Goal: Task Accomplishment & Management: Manage account settings

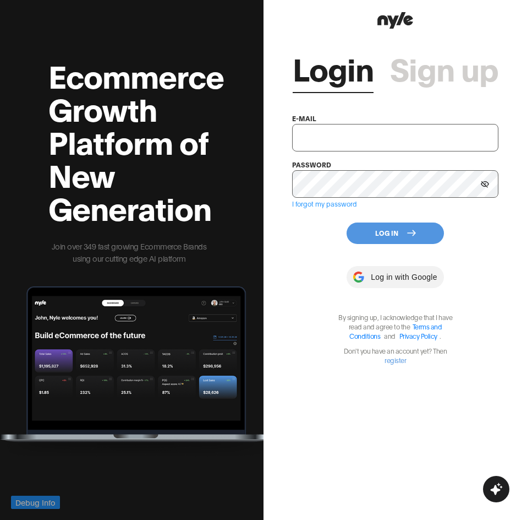
click at [312, 132] on input "text" at bounding box center [395, 138] width 206 height 28
click at [377, 129] on input "showroom@nyle.ai" at bounding box center [395, 138] width 206 height 28
click at [171, 31] on div "Ecommerce Growth Platform of New Generation Join over 349 fast growing Ecommerc…" at bounding box center [132, 260] width 264 height 520
drag, startPoint x: 362, startPoint y: 136, endPoint x: 350, endPoint y: 137, distance: 12.2
click at [362, 136] on input "showroom@nyle.ai" at bounding box center [395, 138] width 206 height 28
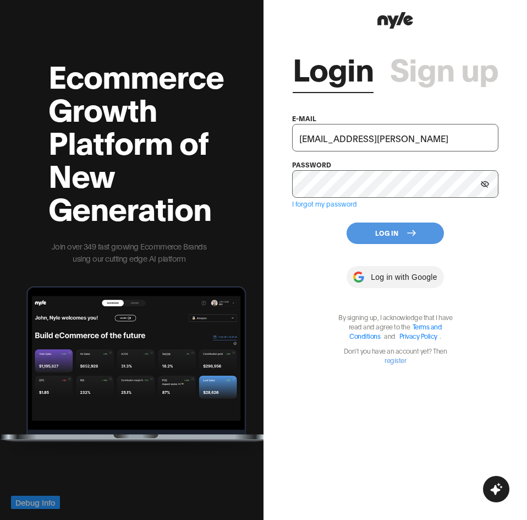
type input "zephyr@nyle.ai"
click at [407, 233] on icon at bounding box center [411, 232] width 9 height 9
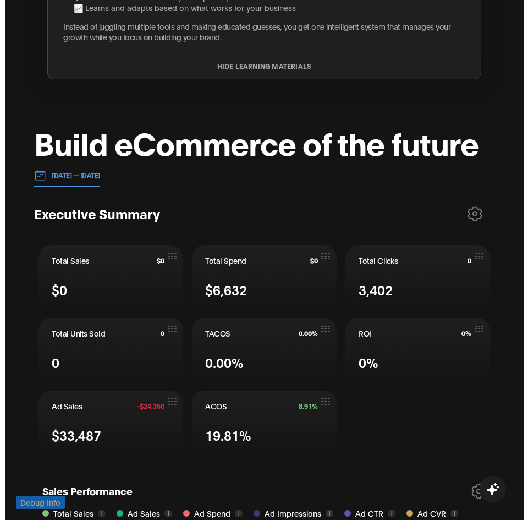
scroll to position [330, 0]
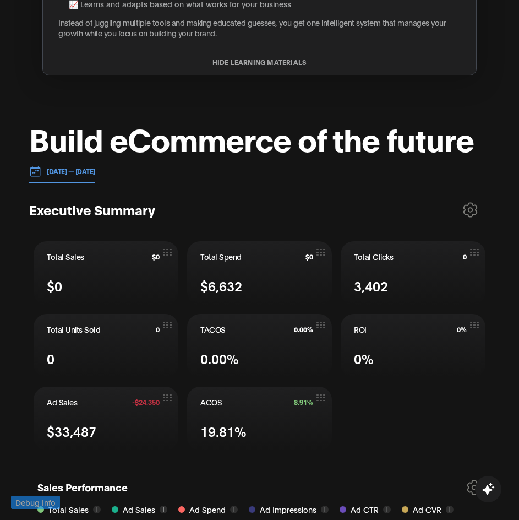
click at [476, 212] on icon at bounding box center [470, 209] width 15 height 15
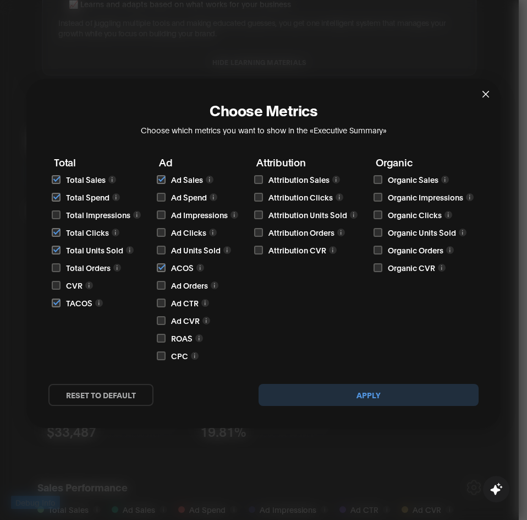
click at [163, 193] on input "checkbox" at bounding box center [161, 197] width 9 height 9
checkbox input "true"
click at [162, 212] on input "checkbox" at bounding box center [161, 214] width 9 height 9
checkbox input "true"
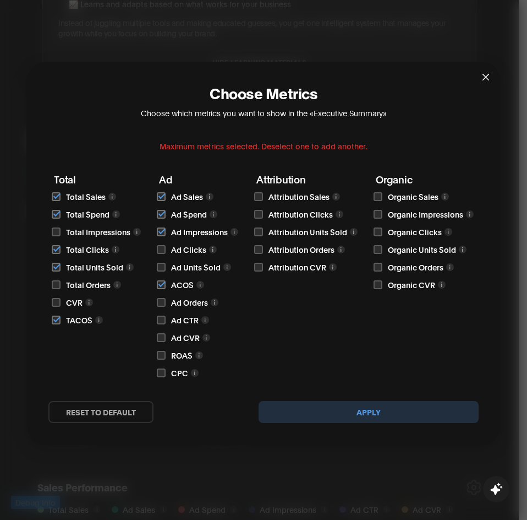
click at [348, 417] on button "Apply" at bounding box center [369, 412] width 220 height 22
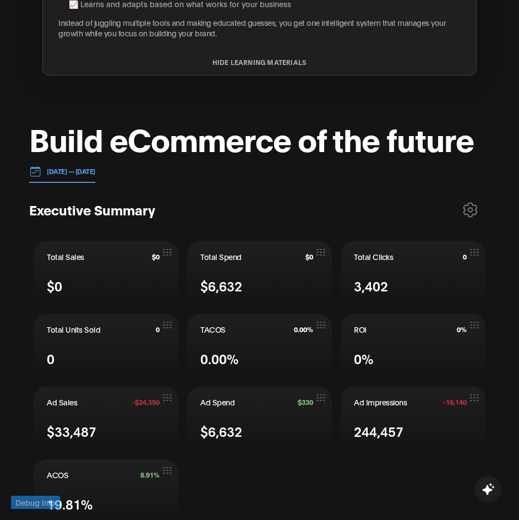
click at [68, 170] on p "02.10.2025 — 09.10.2025" at bounding box center [68, 171] width 54 height 10
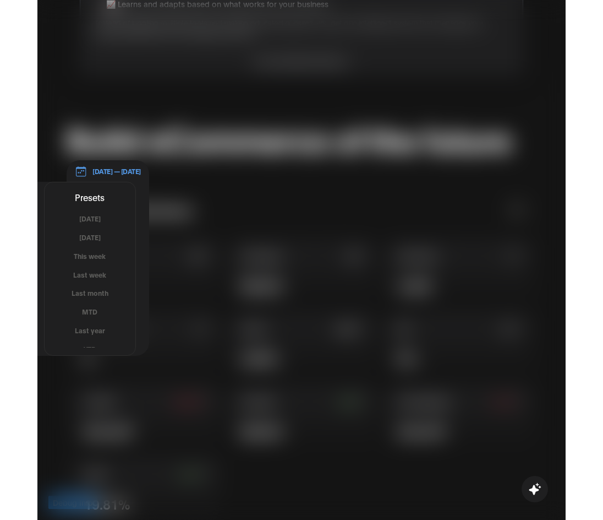
scroll to position [320, 0]
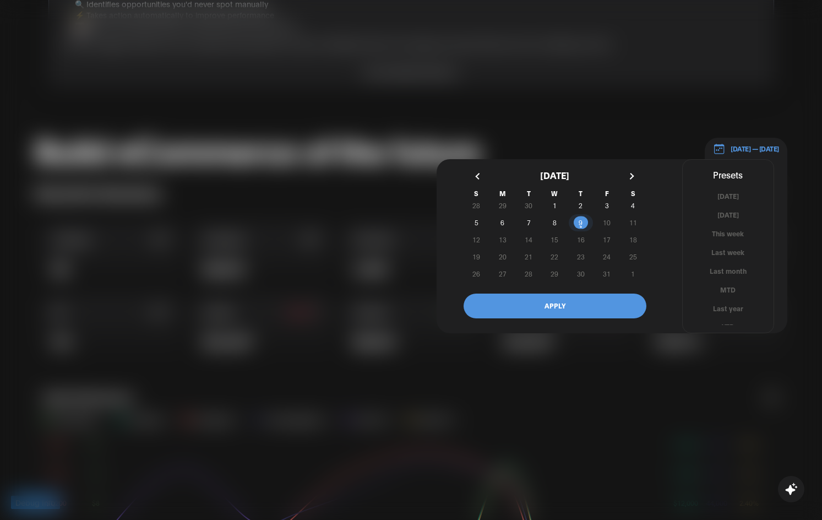
click at [527, 222] on span "9" at bounding box center [581, 223] width 26 height 12
click at [477, 174] on button "button" at bounding box center [478, 176] width 20 height 20
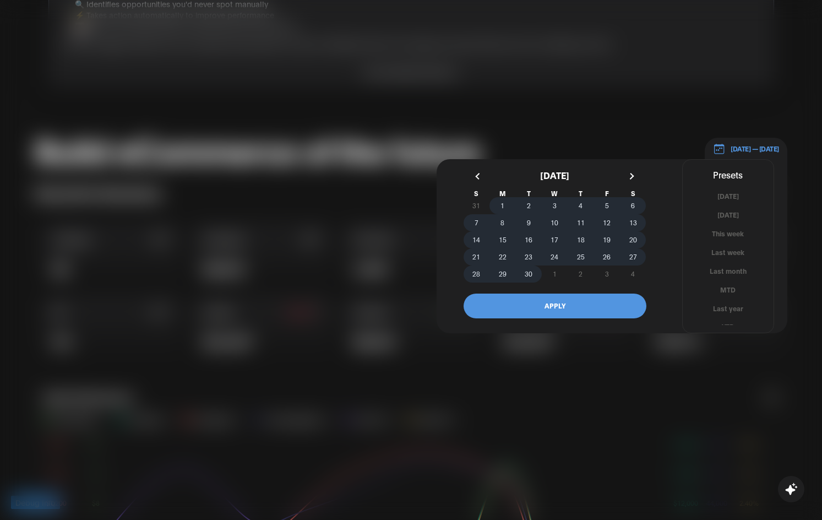
click at [503, 204] on span "1" at bounding box center [502, 205] width 4 height 20
click at [527, 303] on button "APPLY" at bounding box center [555, 305] width 183 height 25
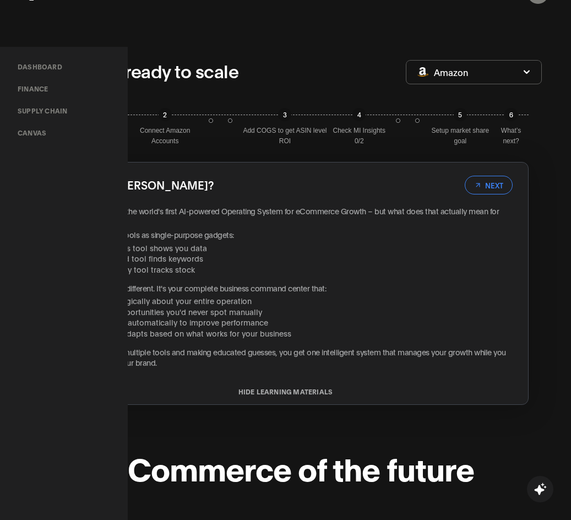
scroll to position [0, 0]
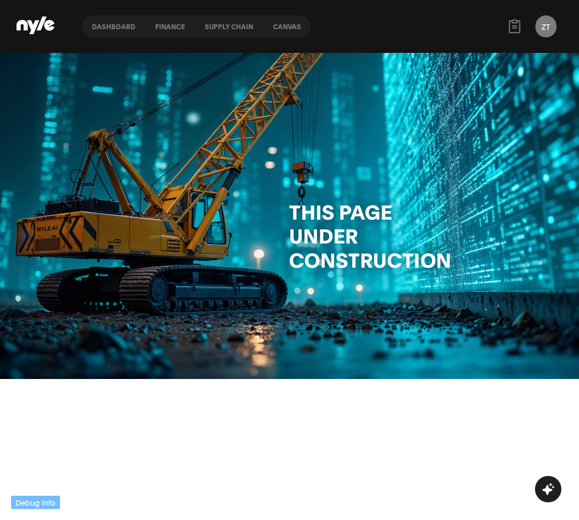
click at [128, 29] on link "Dashboard" at bounding box center [113, 26] width 63 height 22
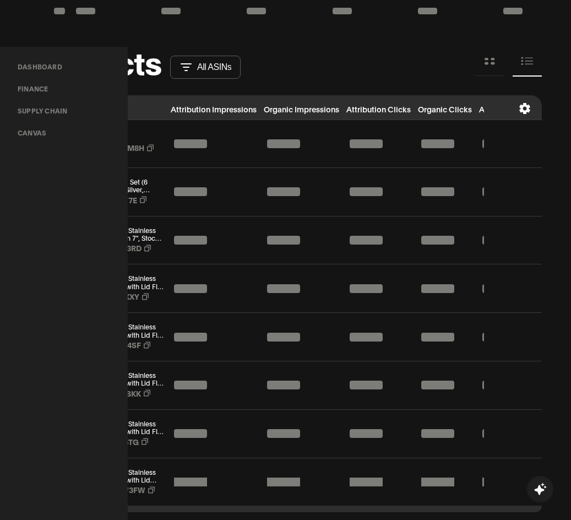
scroll to position [1375, 0]
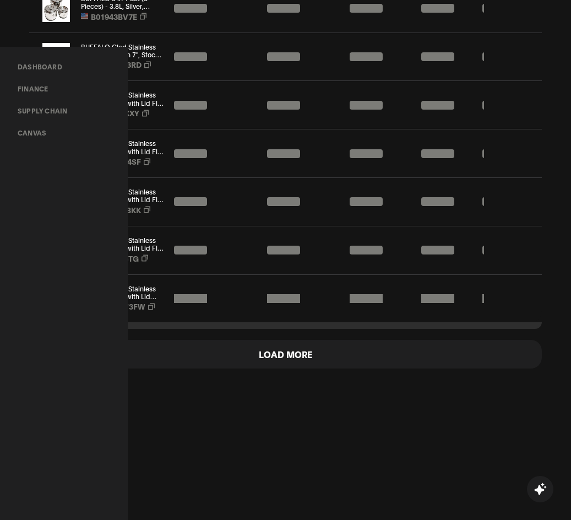
click at [243, 346] on button "Load More" at bounding box center [285, 354] width 513 height 28
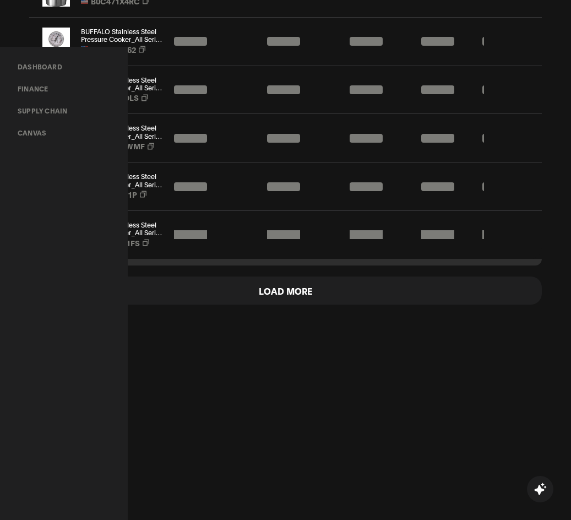
scroll to position [1849, 0]
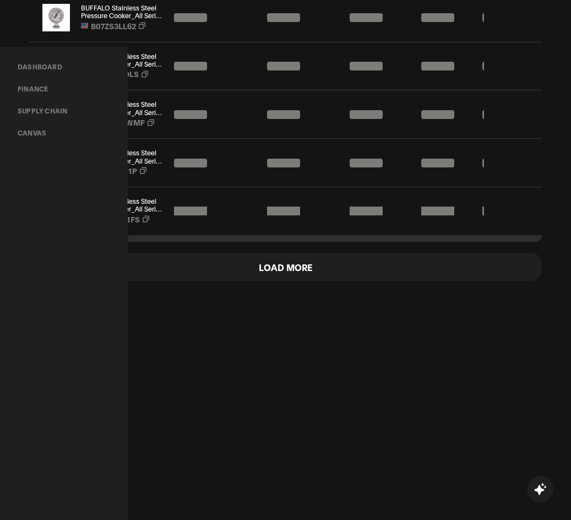
click at [255, 253] on button "Load More" at bounding box center [285, 267] width 513 height 28
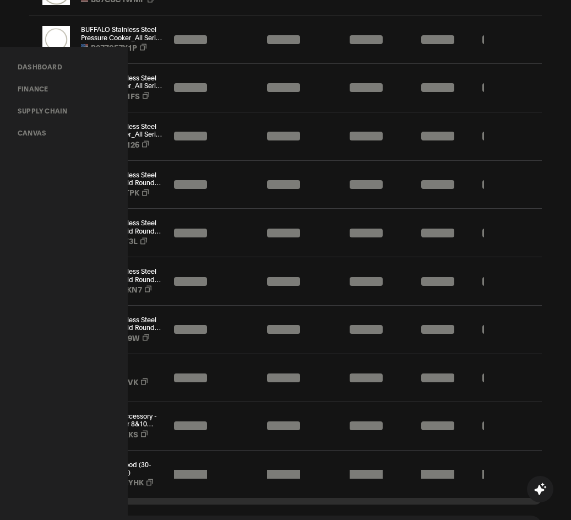
scroll to position [1991, 0]
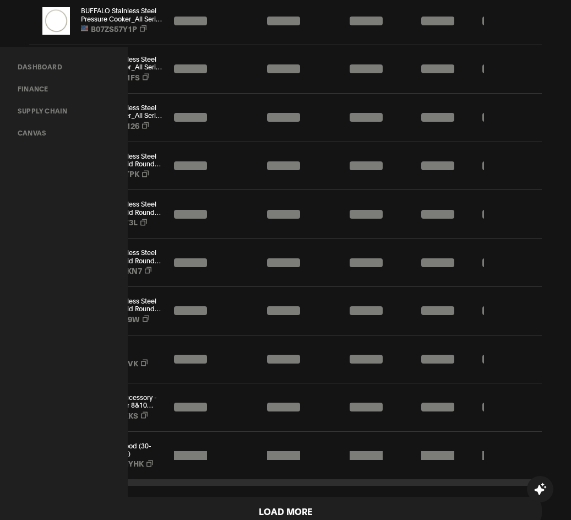
click at [280, 512] on button "Load More" at bounding box center [285, 511] width 513 height 28
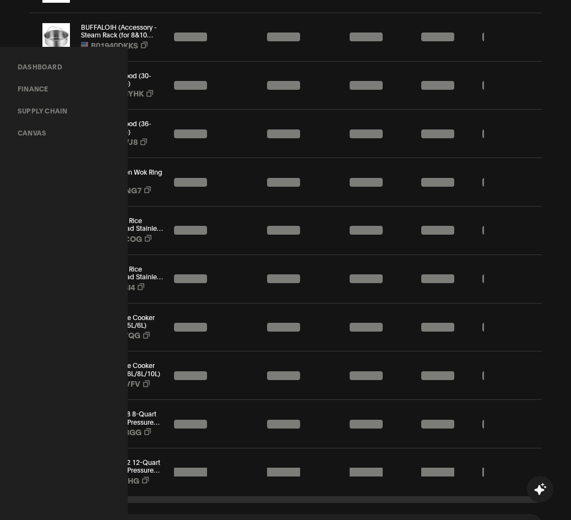
scroll to position [2377, 0]
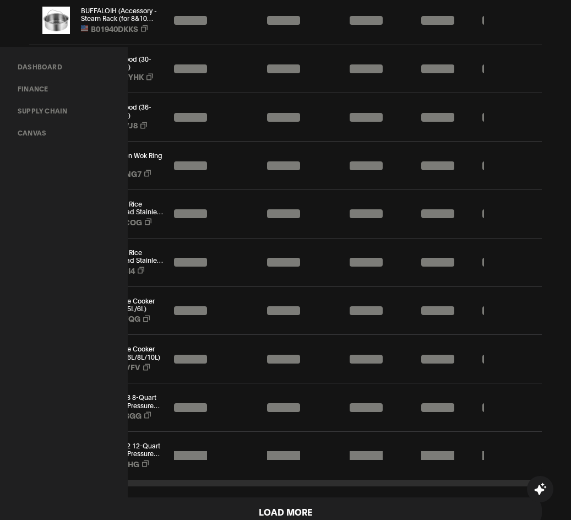
click at [264, 500] on button "Load More" at bounding box center [285, 511] width 513 height 28
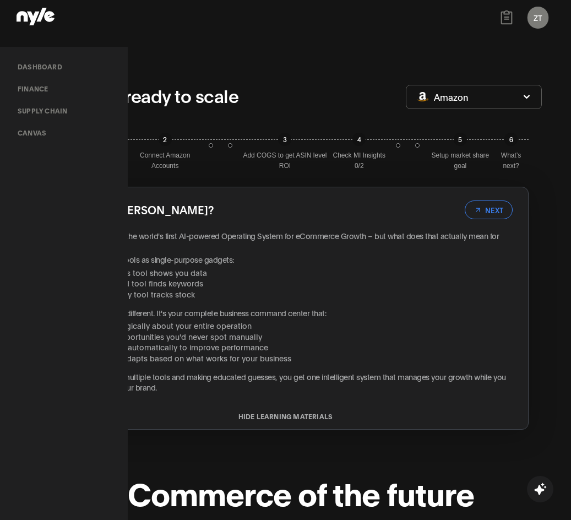
scroll to position [0, 0]
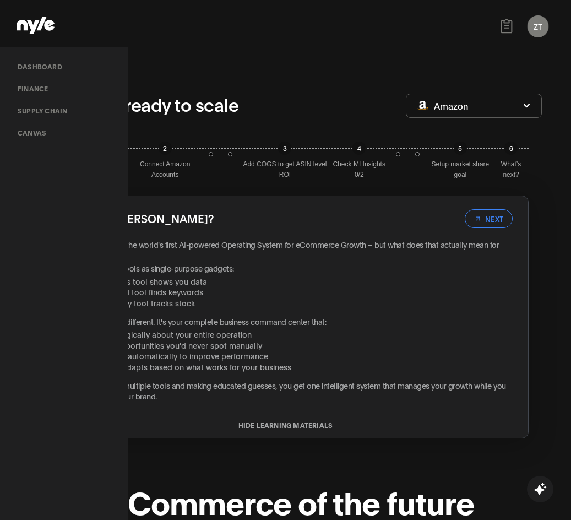
click at [541, 28] on button "ZT" at bounding box center [537, 26] width 21 height 22
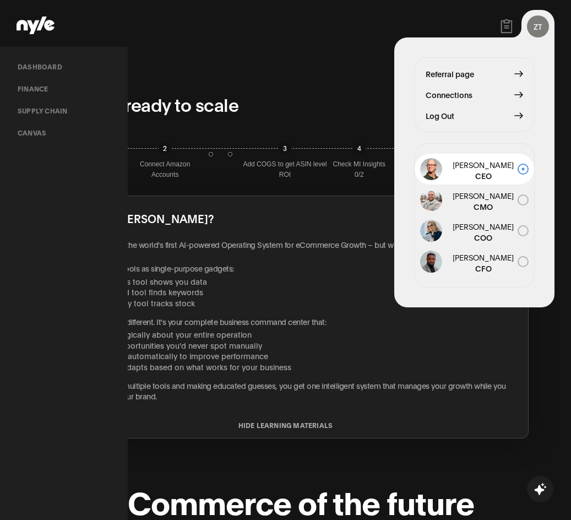
drag, startPoint x: 437, startPoint y: 114, endPoint x: 443, endPoint y: 89, distance: 25.9
click at [437, 115] on span "Log Out" at bounding box center [440, 116] width 29 height 12
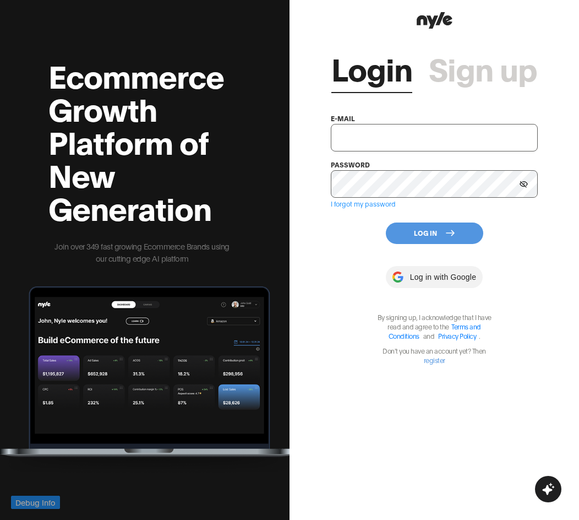
click at [359, 137] on input "text" at bounding box center [434, 138] width 206 height 28
type input "innopro@nyle.ai"
click at [410, 228] on button "Log In" at bounding box center [434, 232] width 97 height 21
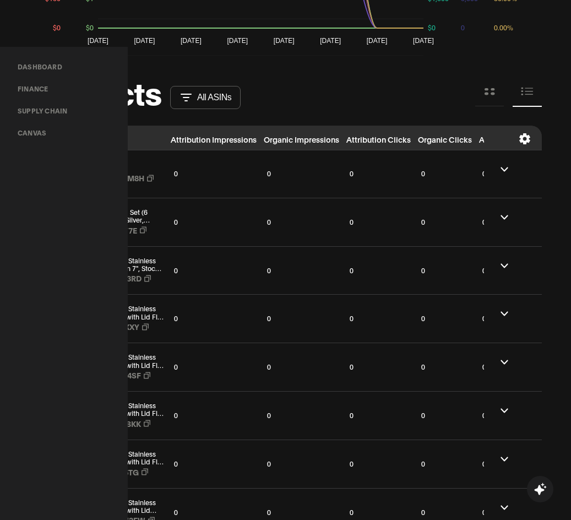
scroll to position [1376, 0]
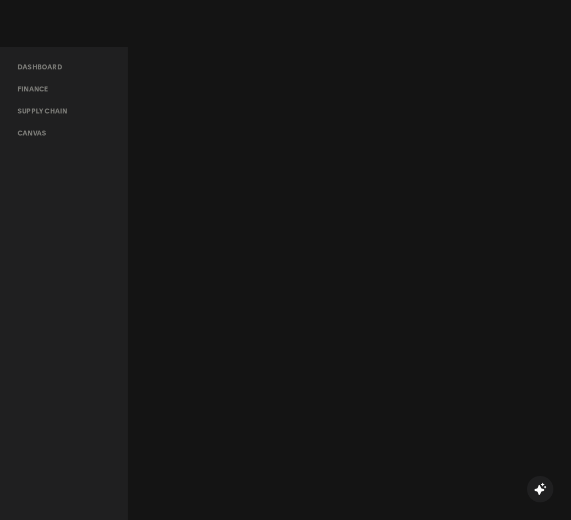
scroll to position [1718, 0]
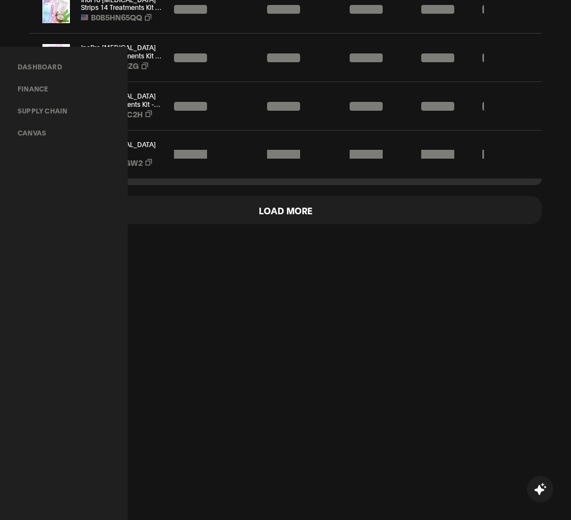
click at [266, 224] on button "Load More" at bounding box center [285, 210] width 513 height 28
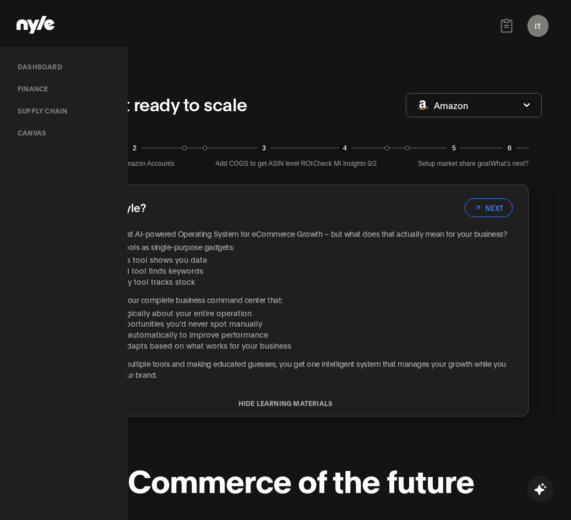
scroll to position [0, 0]
click at [55, 122] on link "Canvas" at bounding box center [32, 133] width 46 height 22
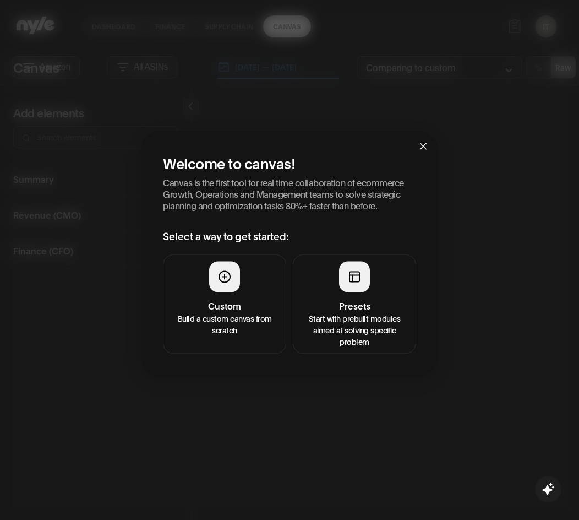
click at [328, 315] on p "Start with prebuilt modules aimed at solving specific problem" at bounding box center [354, 329] width 109 height 35
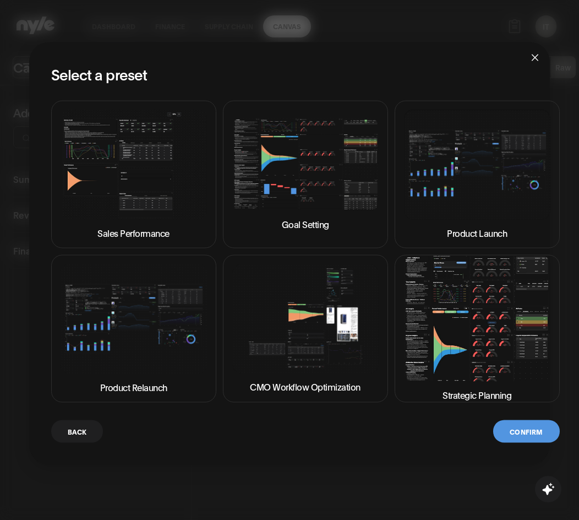
drag, startPoint x: 450, startPoint y: 289, endPoint x: 450, endPoint y: 296, distance: 6.6
click at [450, 290] on img at bounding box center [477, 318] width 146 height 125
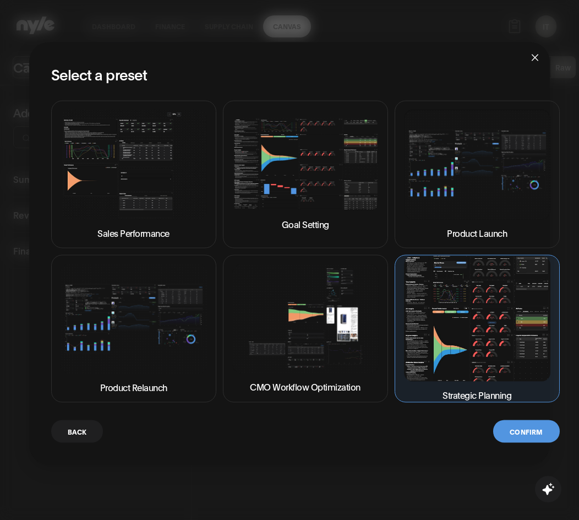
click at [517, 423] on button "Confirm" at bounding box center [526, 431] width 66 height 23
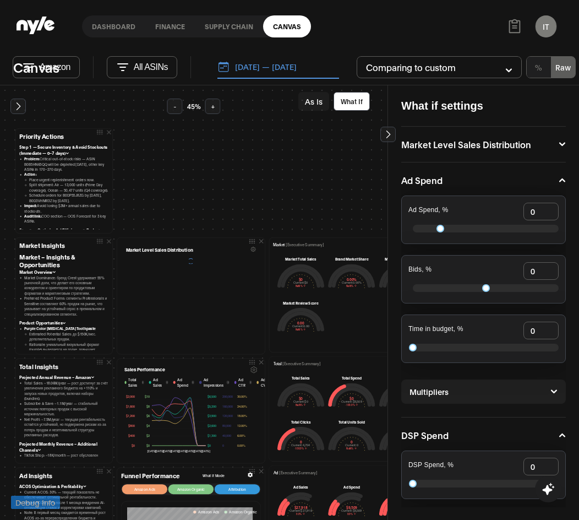
click at [120, 62] on icon at bounding box center [122, 67] width 13 height 13
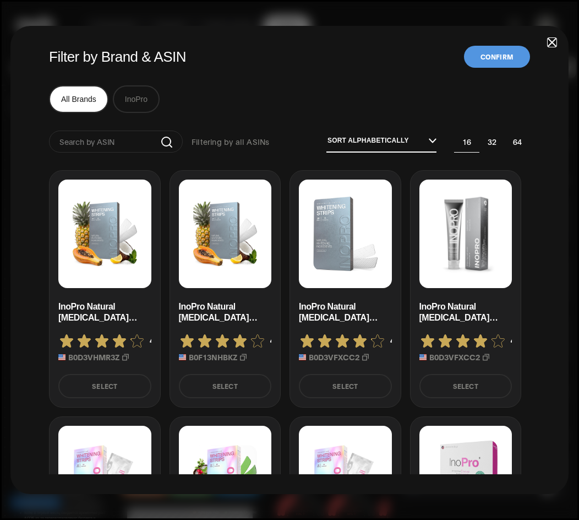
click at [545, 44] on div "Filter by Brand & ASIN Confirm All Brands InoPro Filtering by all ASINs Sort al…" at bounding box center [289, 260] width 558 height 468
click at [555, 42] on span "button" at bounding box center [552, 43] width 8 height 8
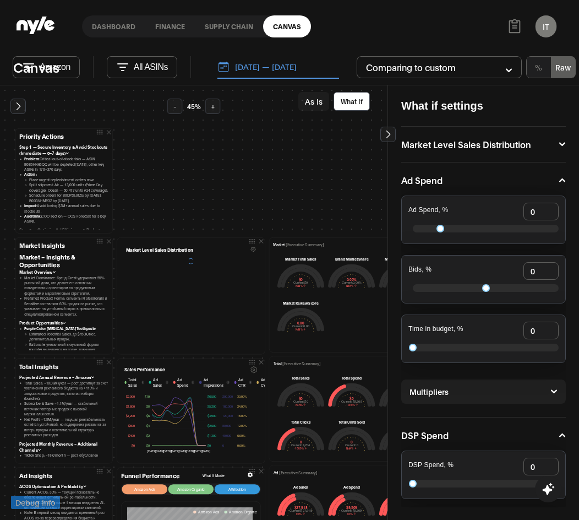
click at [119, 66] on icon at bounding box center [122, 67] width 13 height 13
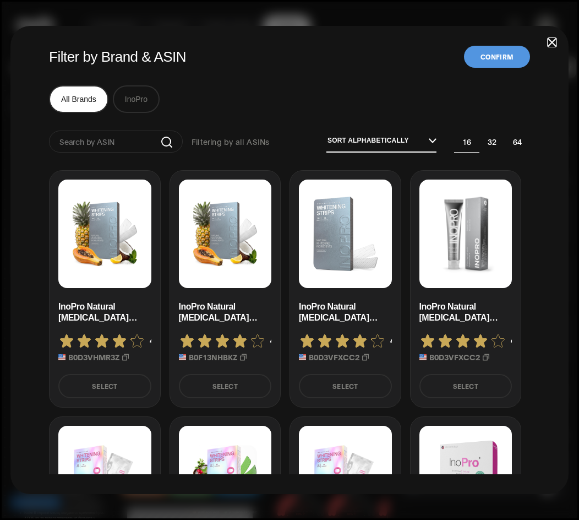
click at [420, 141] on input "Sort alphabetically" at bounding box center [377, 141] width 102 height 9
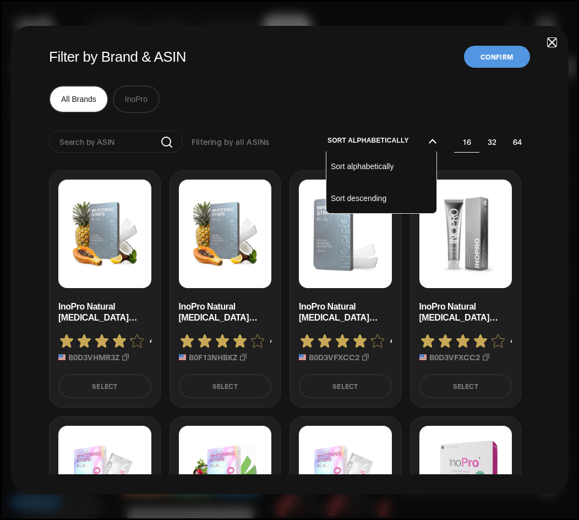
click at [427, 140] on input "Sort alphabetically" at bounding box center [377, 141] width 102 height 9
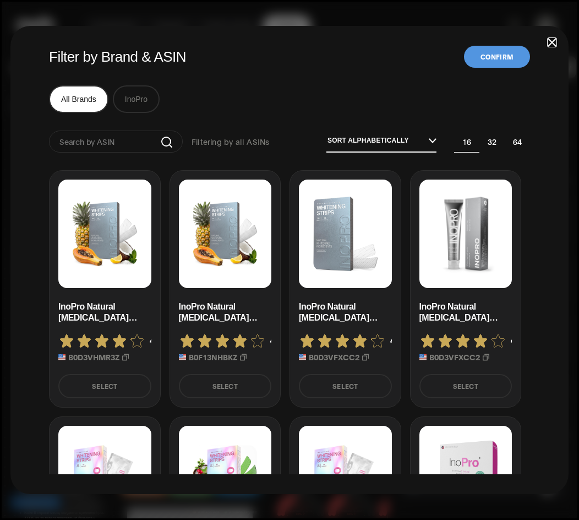
click at [551, 37] on div "Filter by Brand & ASIN Confirm All Brands InoPro Filtering by all ASINs Sort al…" at bounding box center [289, 260] width 558 height 468
click at [553, 42] on span "button" at bounding box center [552, 43] width 8 height 8
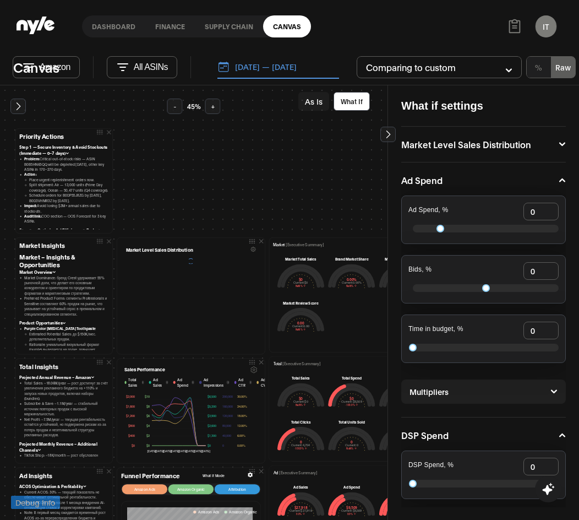
click at [172, 28] on link "finance" at bounding box center [170, 26] width 50 height 22
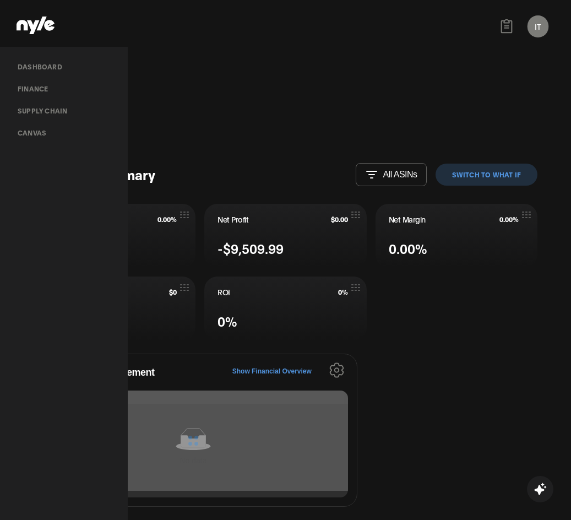
click at [485, 175] on button "switch to What IF" at bounding box center [486, 175] width 102 height 22
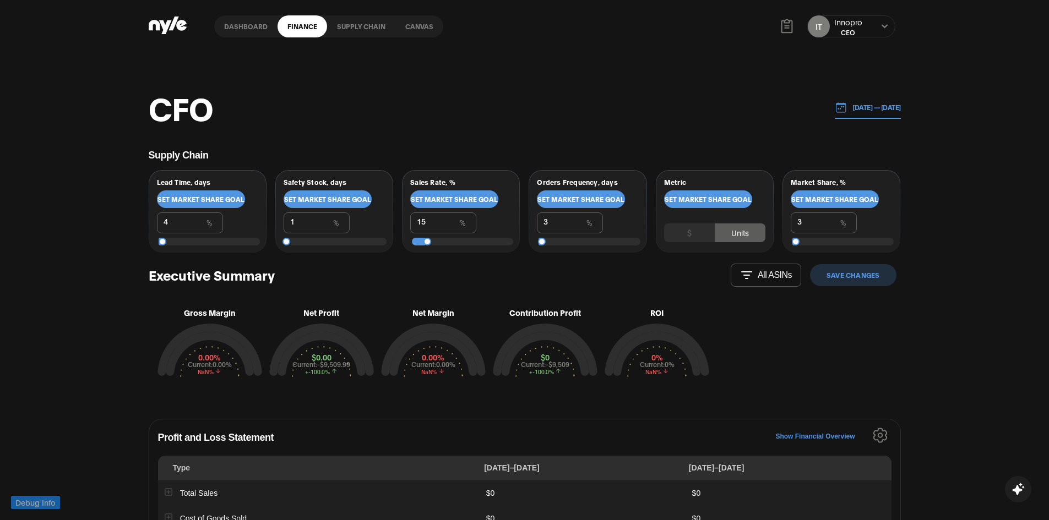
click at [579, 281] on button "Save Changes" at bounding box center [853, 275] width 86 height 22
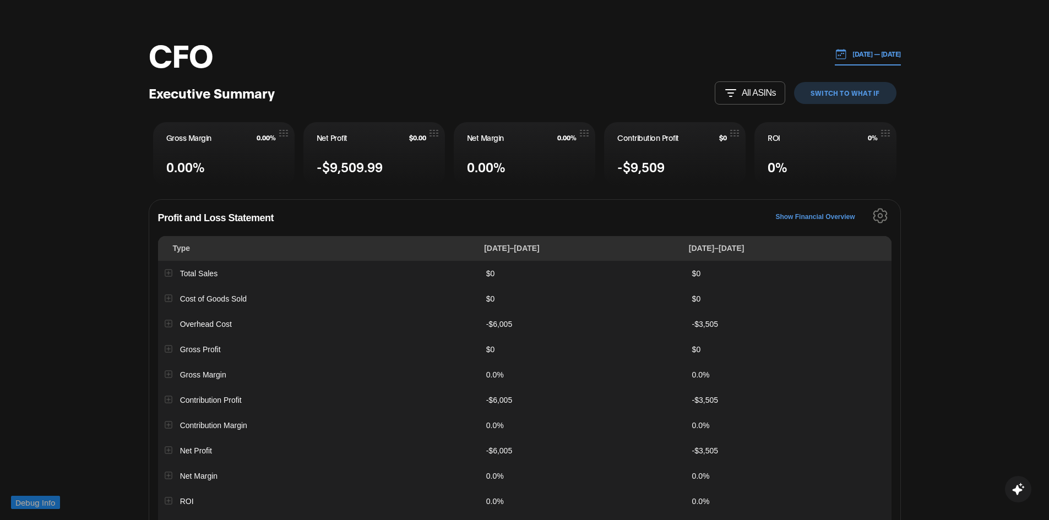
scroll to position [55, 0]
click at [579, 93] on button "switch to What IF" at bounding box center [845, 91] width 102 height 22
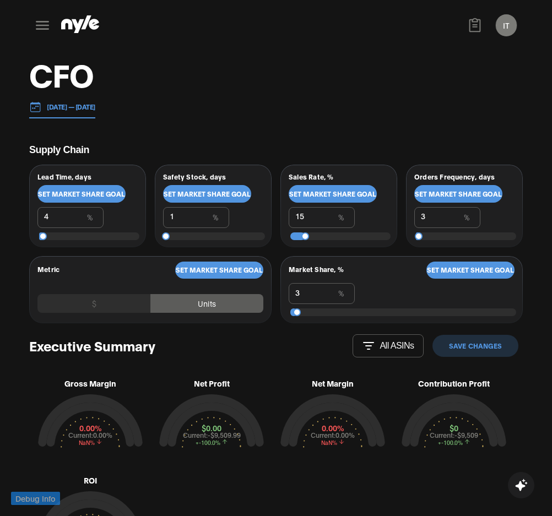
scroll to position [0, 0]
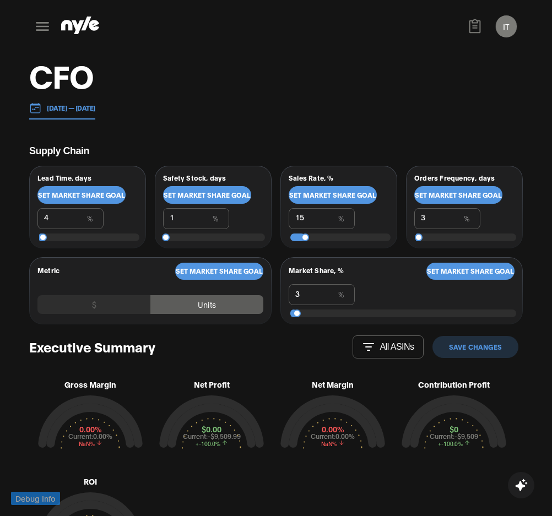
click at [34, 25] on icon at bounding box center [43, 27] width 18 height 18
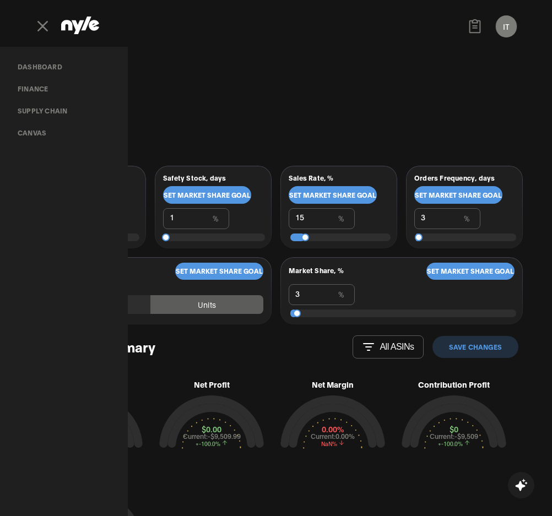
click at [48, 105] on link "Supply chain" at bounding box center [42, 111] width 67 height 22
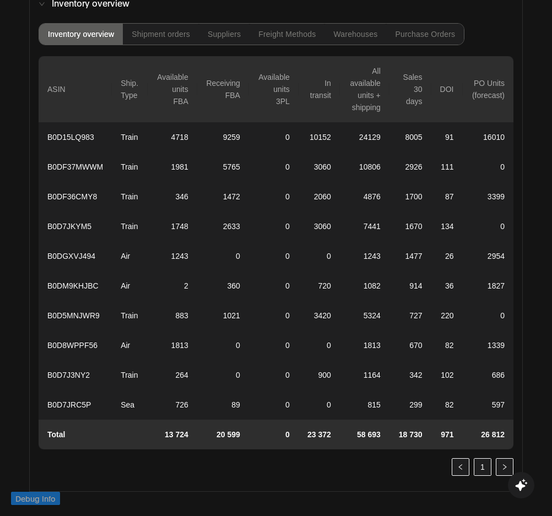
scroll to position [1267, 0]
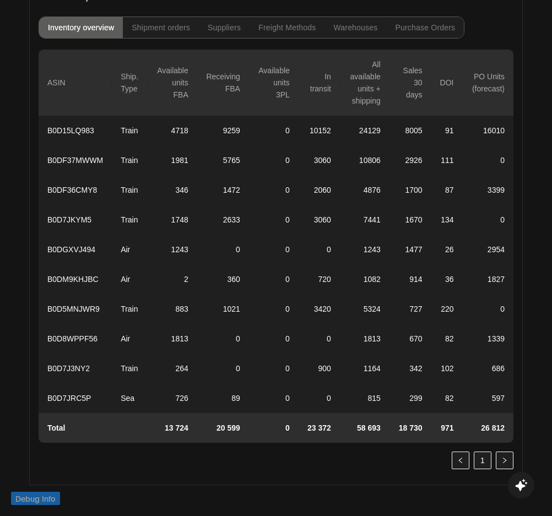
click at [167, 24] on div "Shipment orders" at bounding box center [161, 28] width 58 height 8
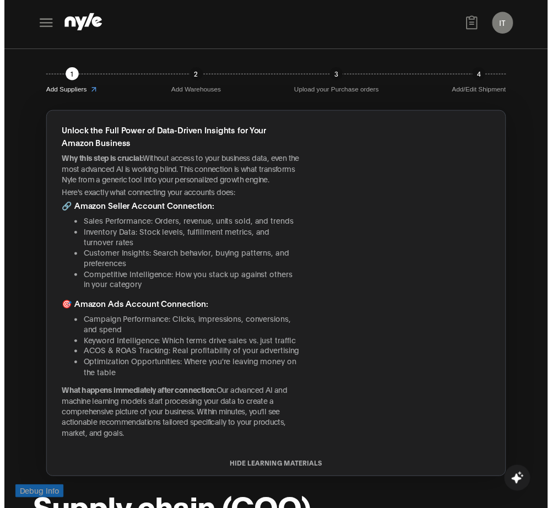
scroll to position [0, 0]
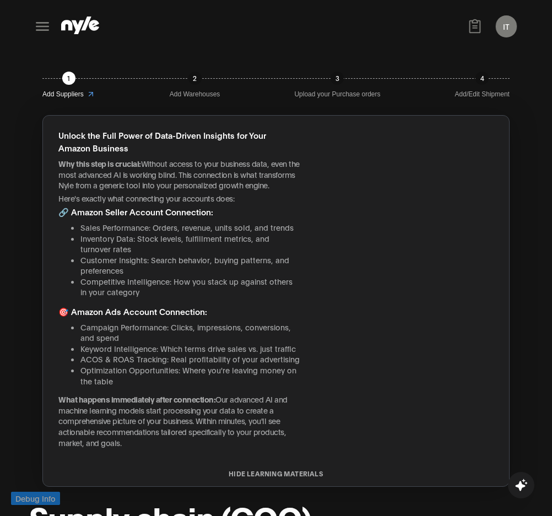
click at [29, 25] on button at bounding box center [42, 26] width 26 height 26
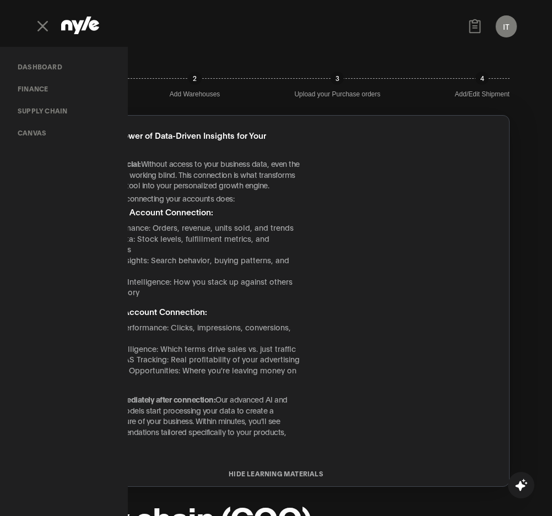
click at [39, 129] on link "Canvas" at bounding box center [32, 133] width 46 height 22
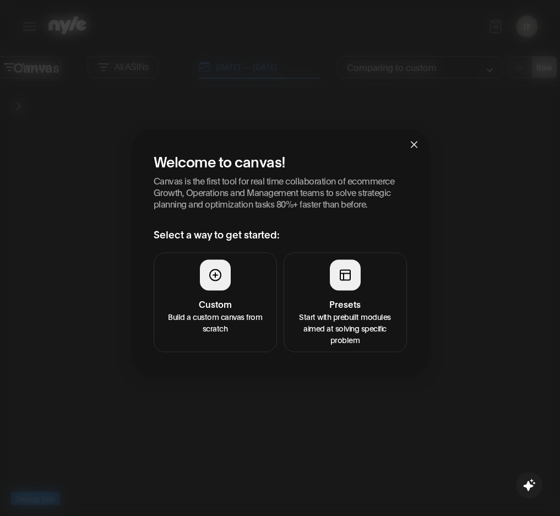
click at [337, 330] on p "Start with prebuilt modules aimed at solving specific problem" at bounding box center [345, 327] width 109 height 35
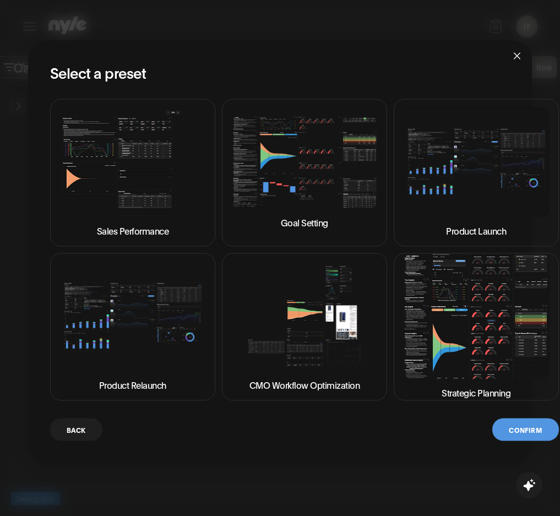
click at [454, 369] on img at bounding box center [476, 316] width 146 height 125
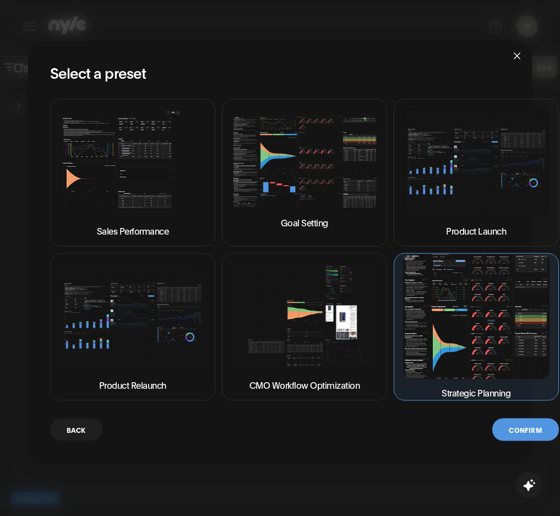
click at [508, 424] on button "Confirm" at bounding box center [525, 429] width 66 height 23
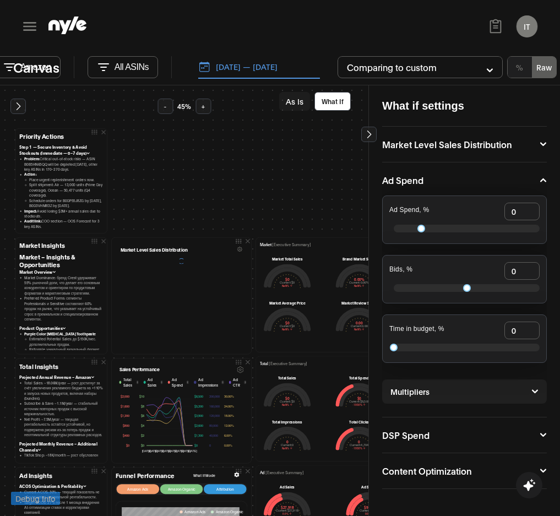
click at [51, 70] on button "Amazon" at bounding box center [26, 67] width 67 height 22
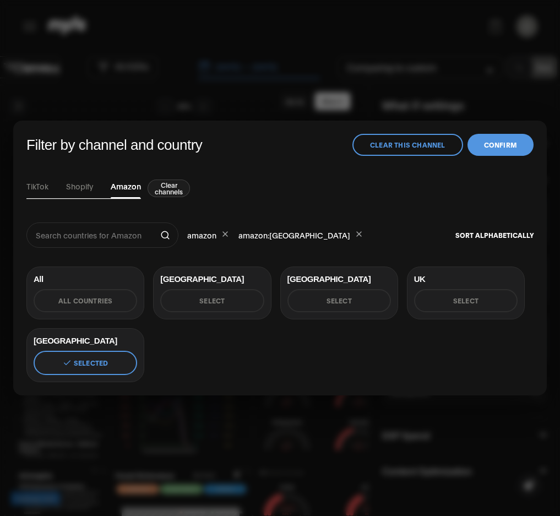
click at [167, 193] on button "Clear channels" at bounding box center [169, 188] width 42 height 18
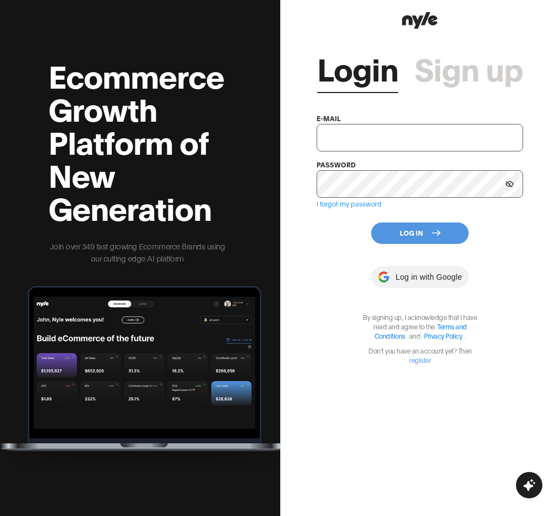
click at [375, 141] on input "text" at bounding box center [420, 138] width 206 height 28
type input "showroom@nyle.ai"
click at [407, 233] on button "Log In" at bounding box center [419, 232] width 97 height 21
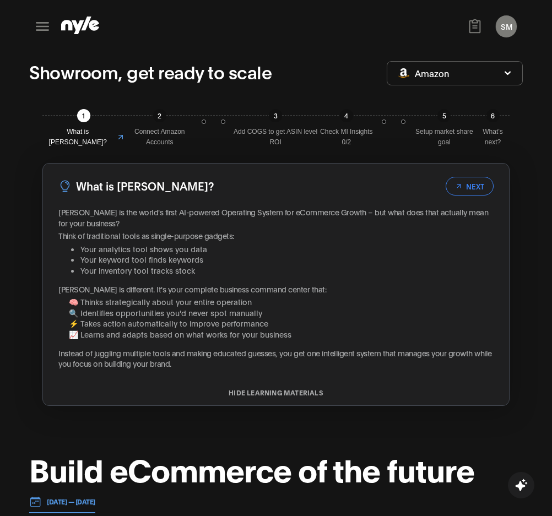
click at [516, 26] on button "SM" at bounding box center [505, 26] width 21 height 22
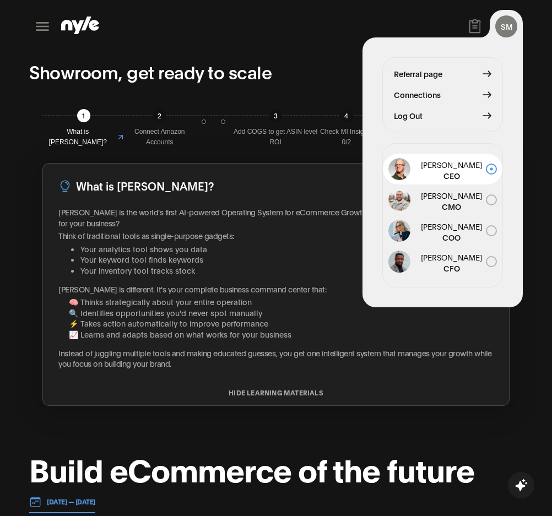
click at [440, 92] on span "Connections" at bounding box center [417, 95] width 47 height 12
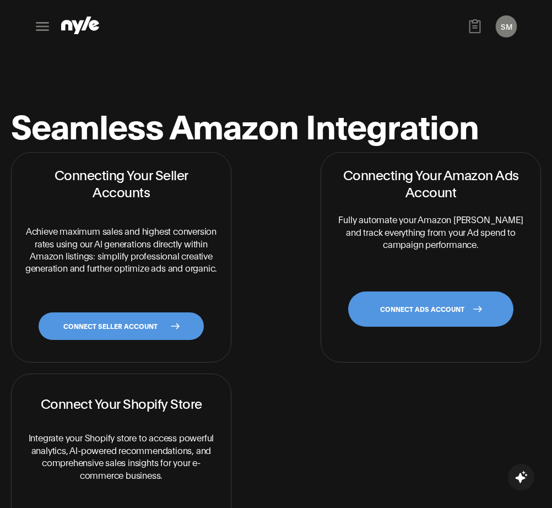
click at [139, 320] on link "CONNECT SELLER ACCOUNT" at bounding box center [121, 326] width 165 height 28
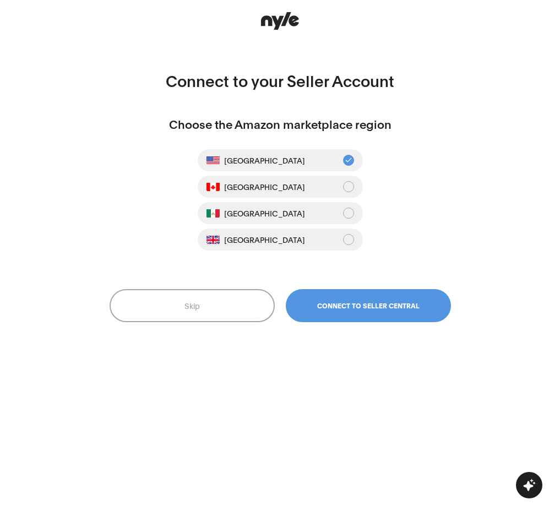
click at [200, 306] on button "Skip" at bounding box center [192, 305] width 165 height 33
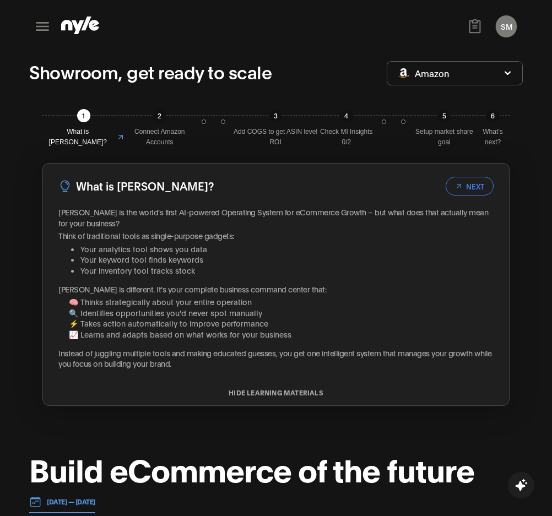
click at [516, 23] on button "SM" at bounding box center [505, 26] width 21 height 22
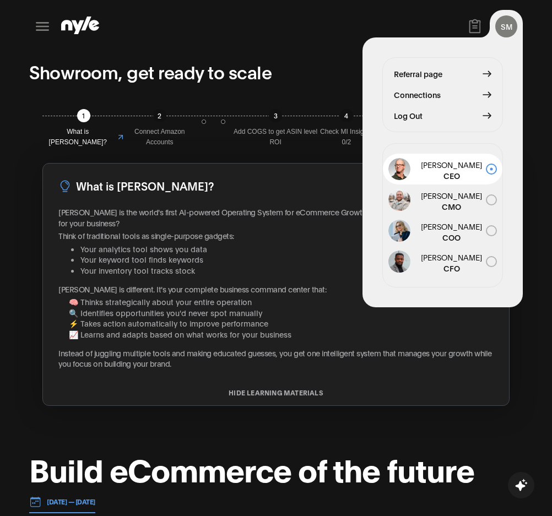
click at [424, 94] on span "Connections" at bounding box center [417, 95] width 47 height 12
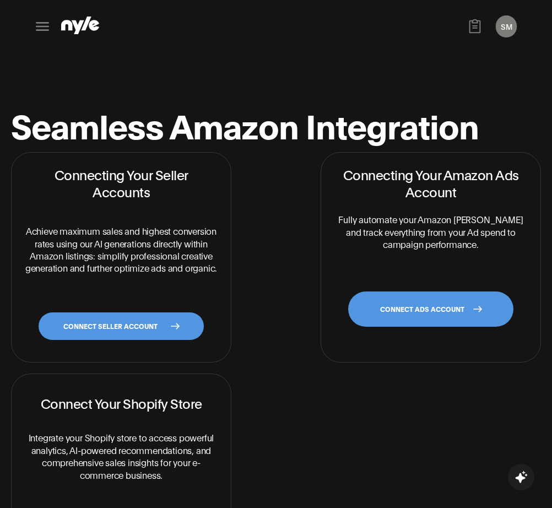
click at [166, 328] on link "CONNECT SELLER ACCOUNT" at bounding box center [121, 326] width 165 height 28
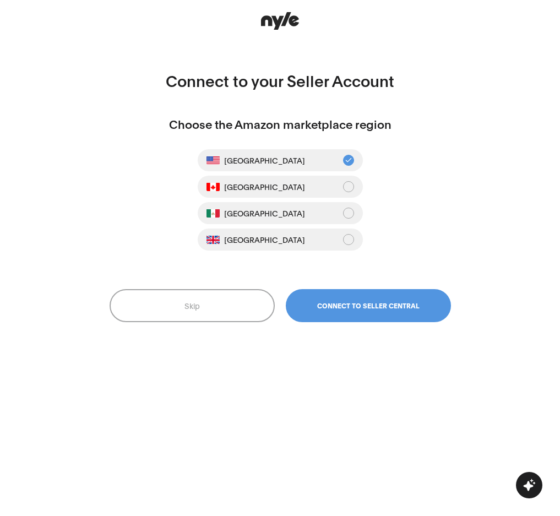
click at [349, 302] on span "Connect to Seller Central" at bounding box center [368, 306] width 102 height 8
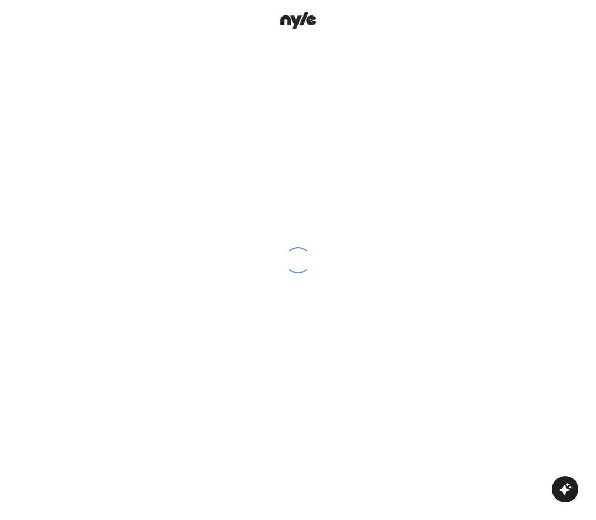
click at [491, 250] on div at bounding box center [298, 260] width 596 height 520
